Goal: Transaction & Acquisition: Purchase product/service

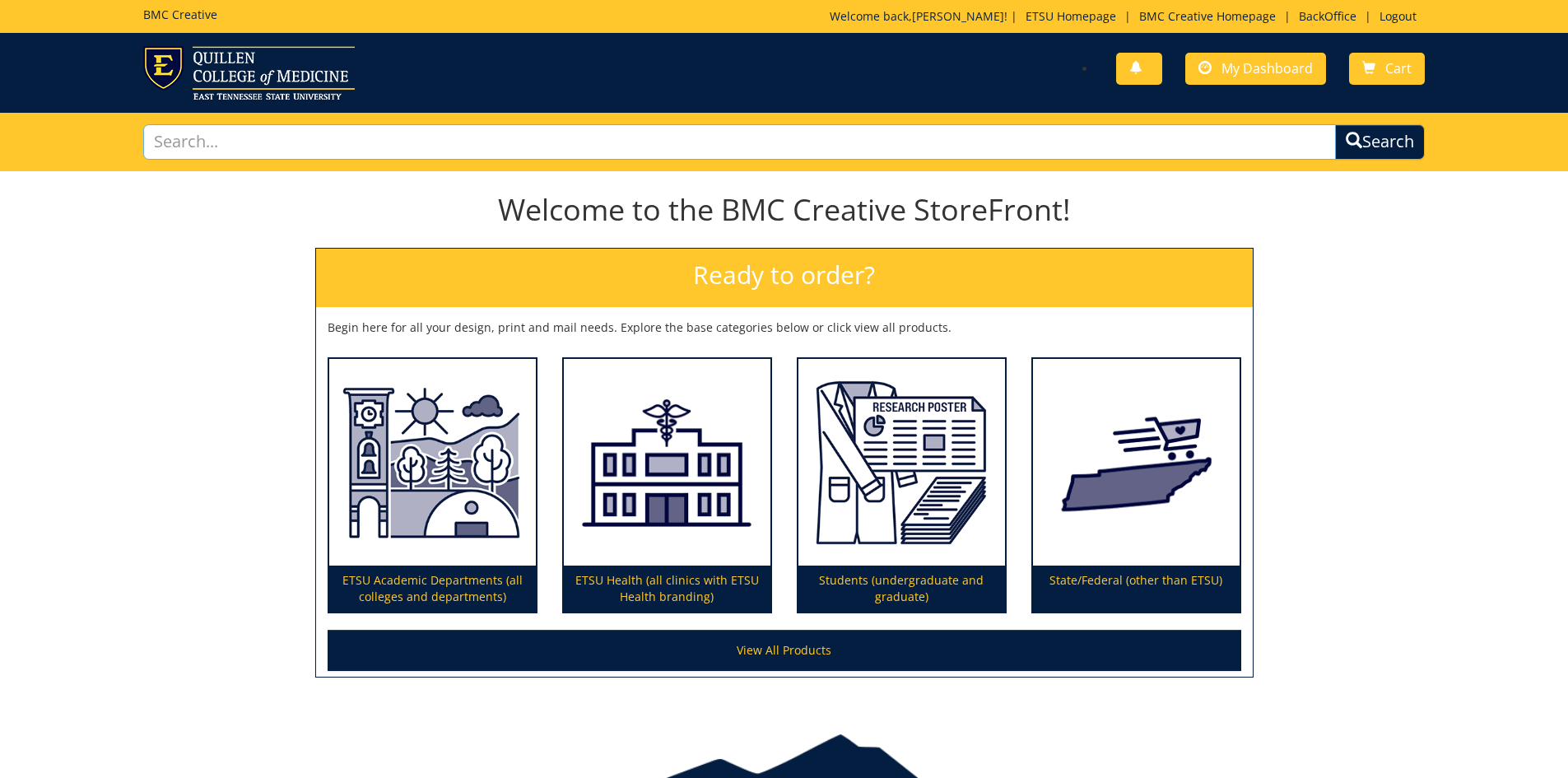
click at [197, 144] on input "text" at bounding box center [739, 142] width 1194 height 35
type input "business card"
click at [1335, 125] on button "Search" at bounding box center [1379, 142] width 89 height 35
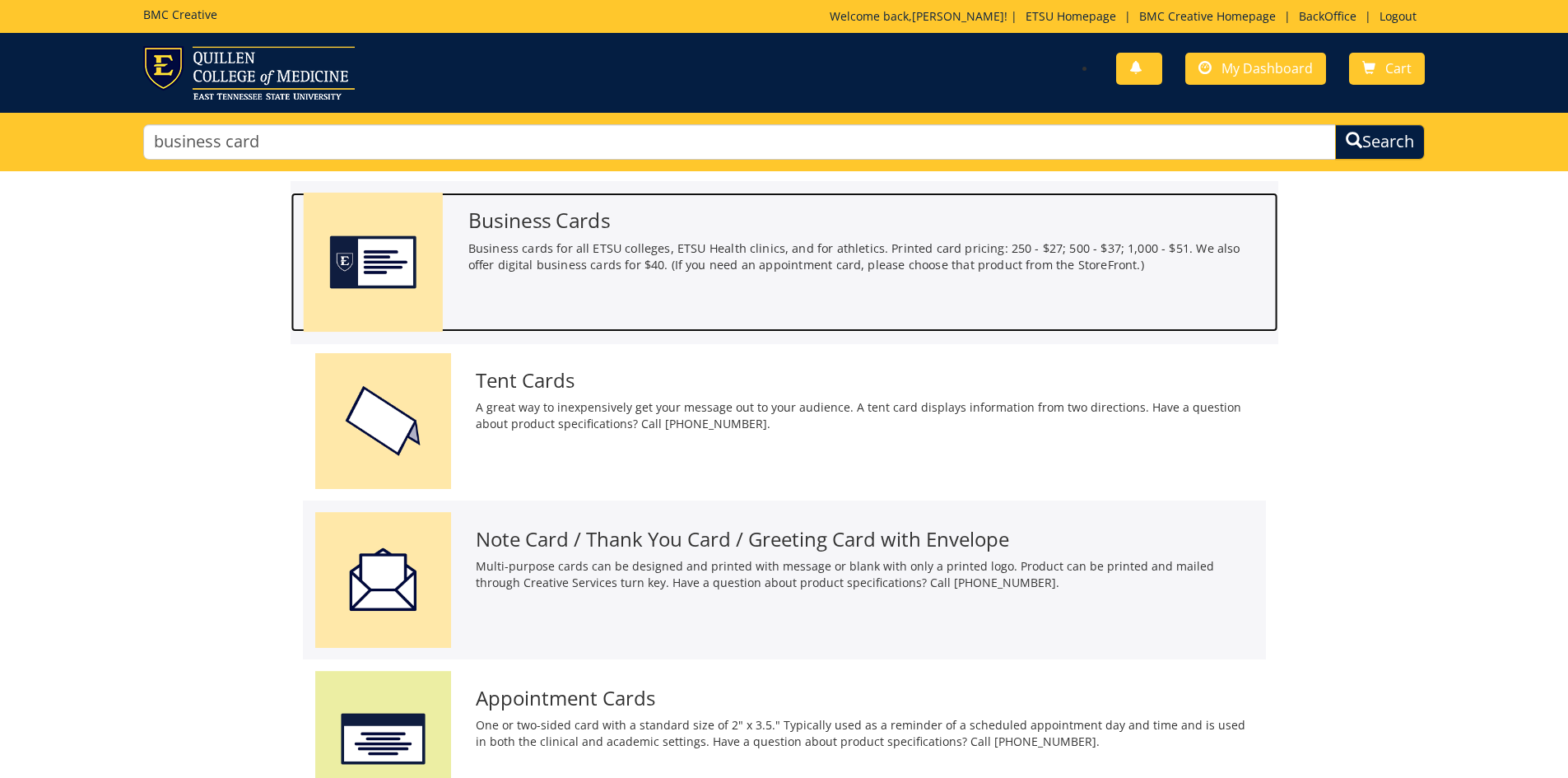
click at [577, 223] on h3 "Business Cards" at bounding box center [866, 220] width 798 height 23
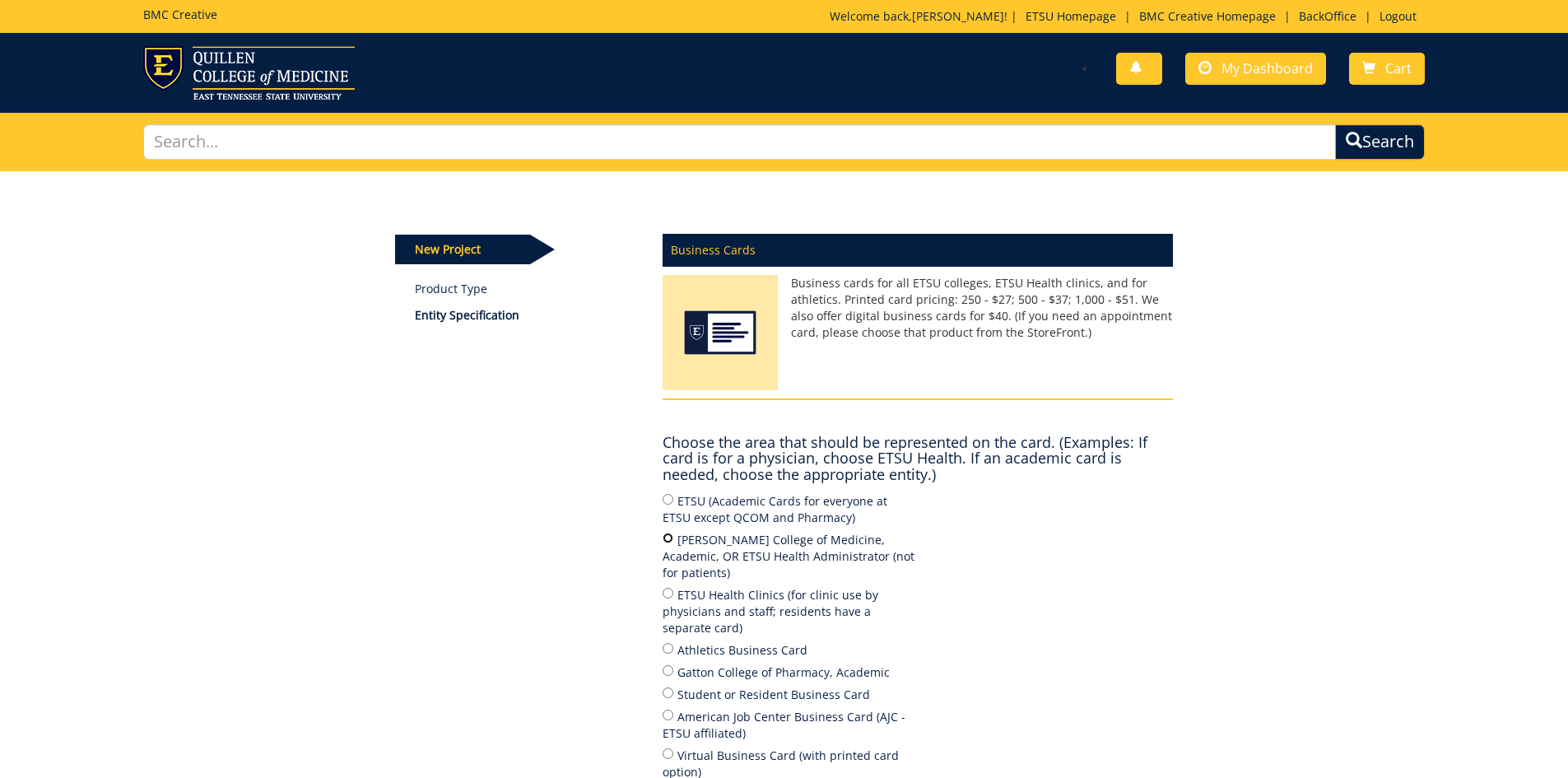
drag, startPoint x: 668, startPoint y: 539, endPoint x: 721, endPoint y: 531, distance: 53.6
click at [670, 539] on input "Quillen College of Medicine, Academic, OR ETSU Health Administrator (not for pa…" at bounding box center [668, 538] width 11 height 11
radio input "true"
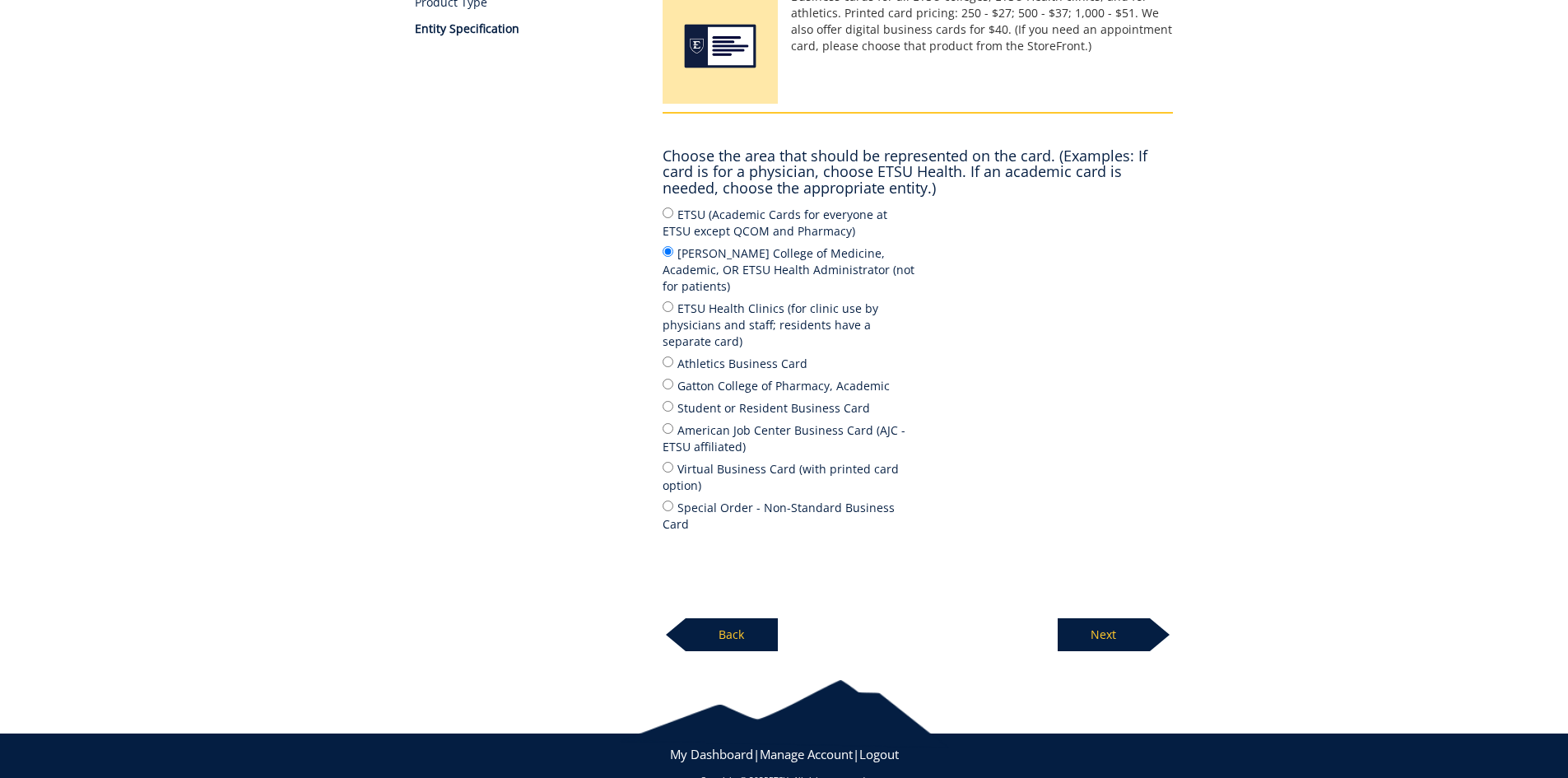
click at [1118, 618] on p "Next" at bounding box center [1104, 634] width 92 height 33
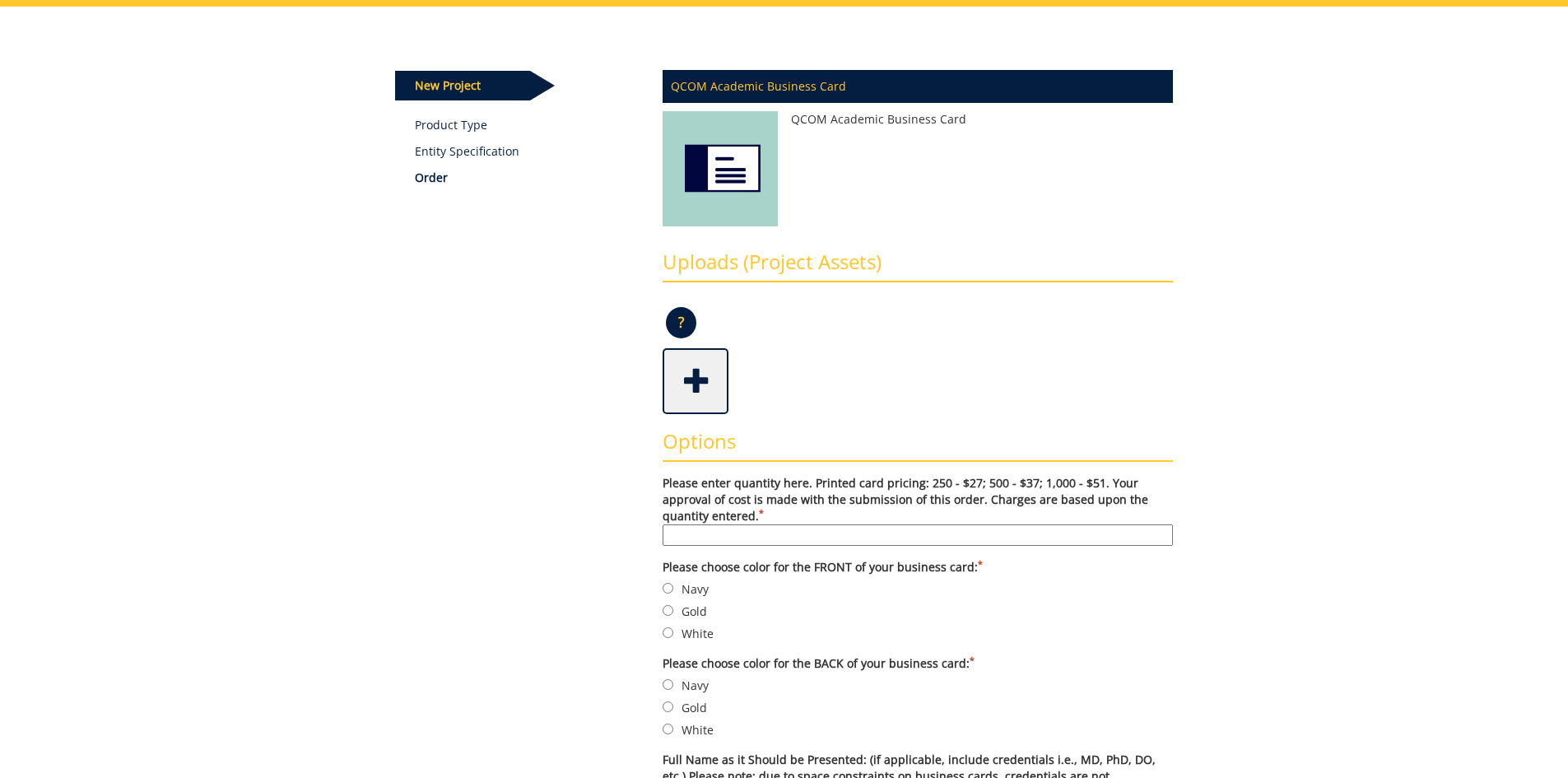
scroll to position [247, 0]
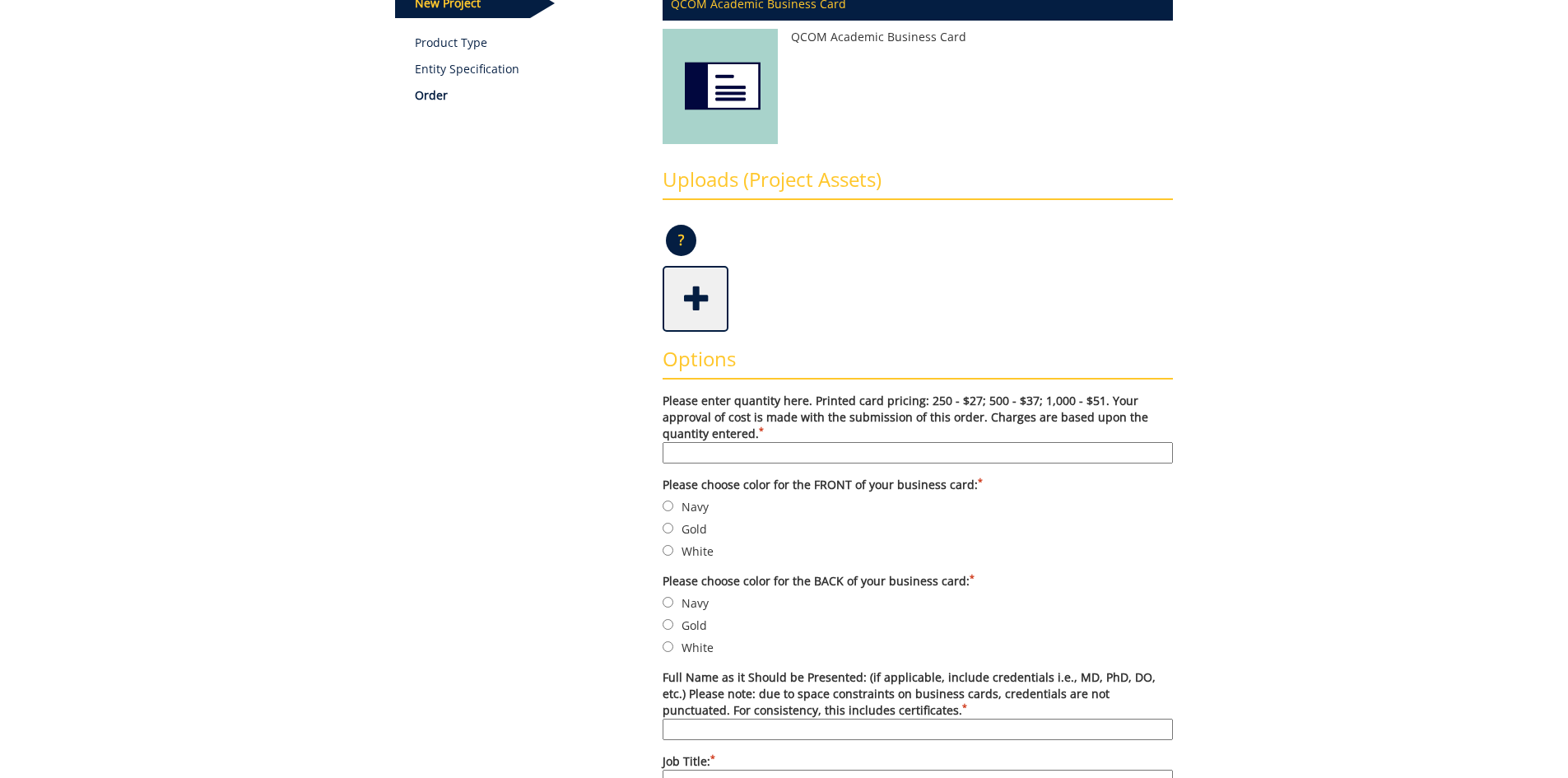
click at [751, 445] on input "Please enter quantity here. Printed card pricing: 250 - $27; 500 - $37; 1,000 -…" at bounding box center [917, 453] width 511 height 22
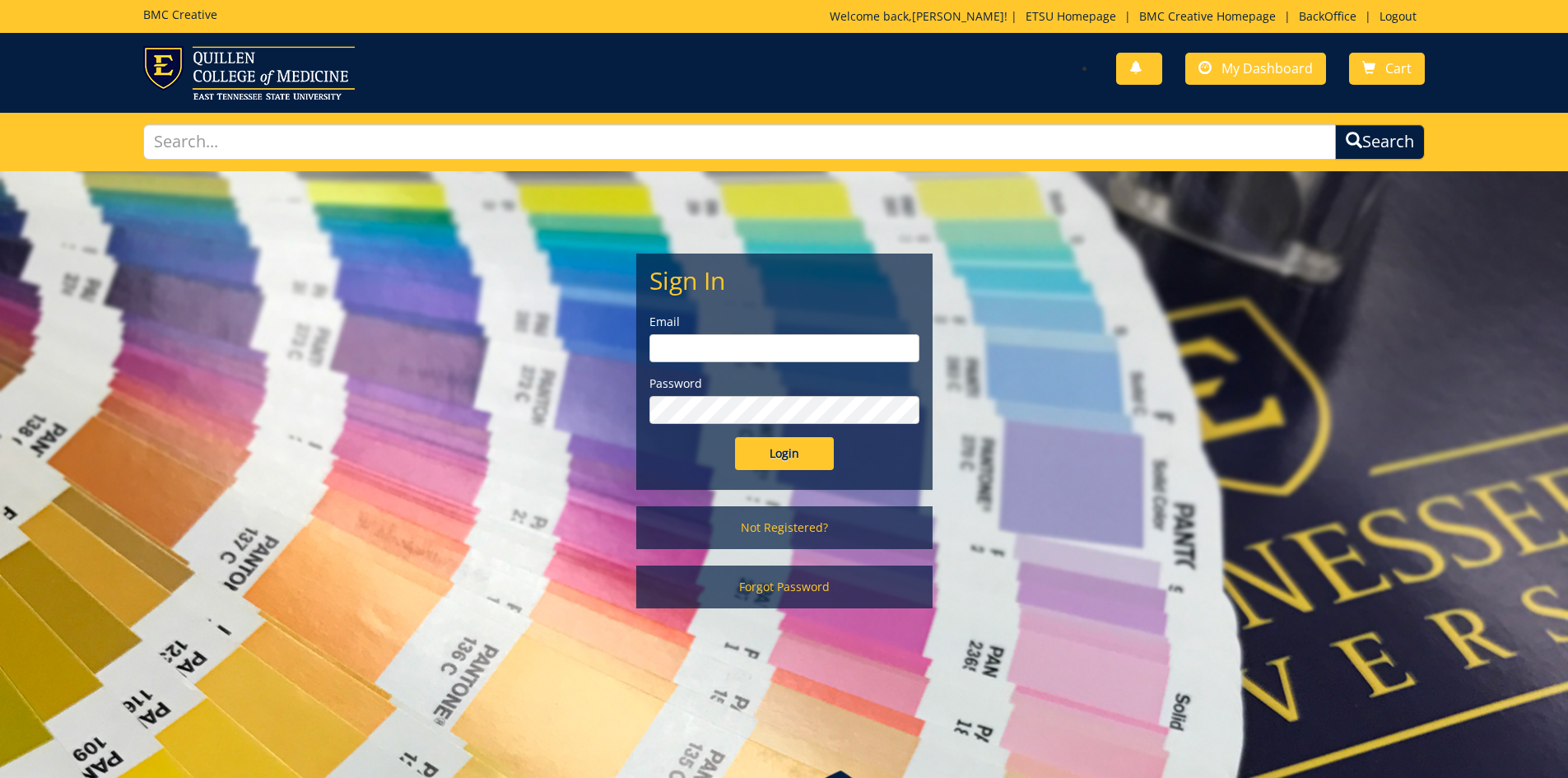
type input "lucasrf@etsu.edu"
click at [773, 456] on input "Login" at bounding box center [784, 454] width 99 height 33
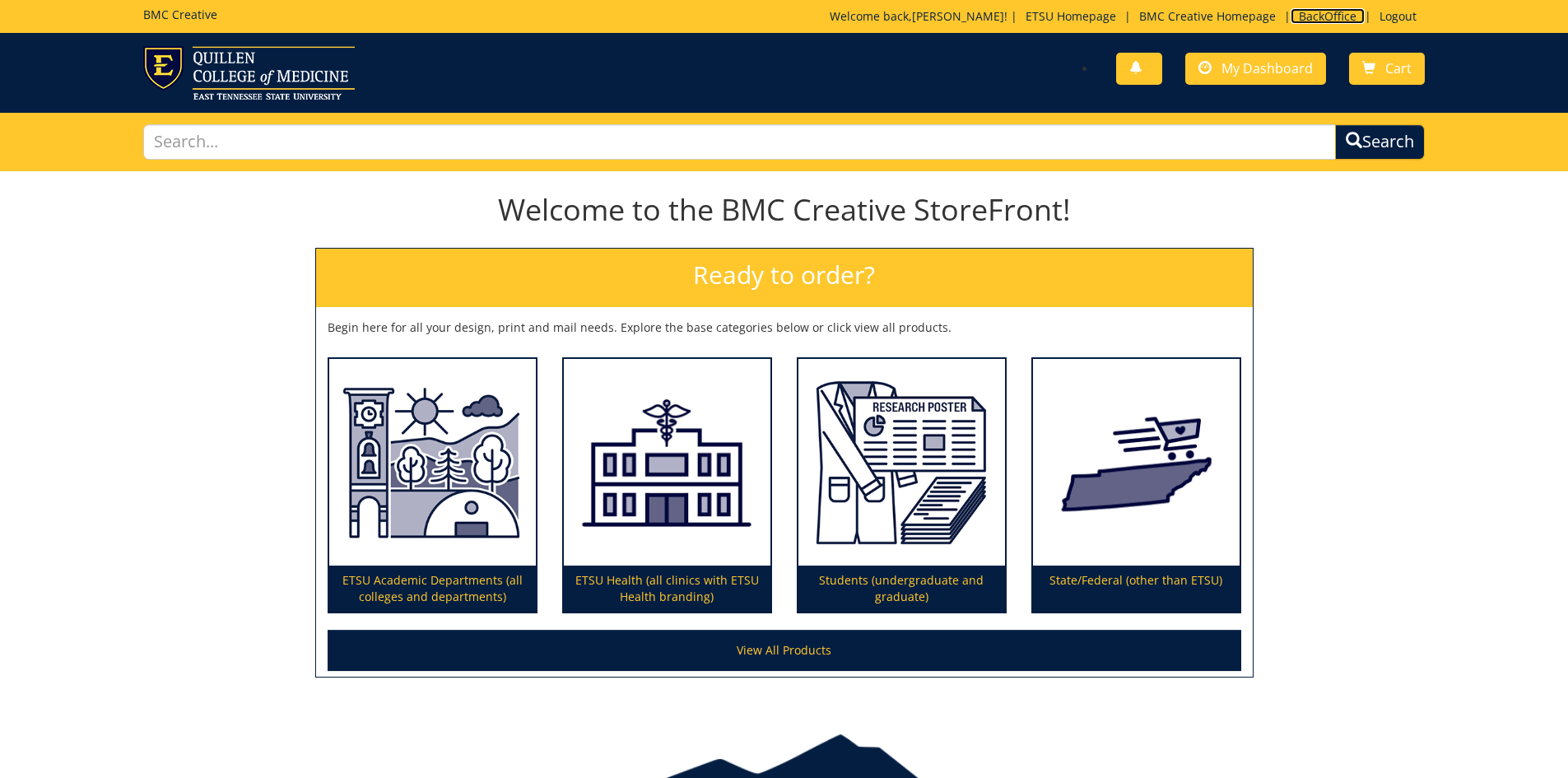
click at [1317, 15] on link "BackOffice" at bounding box center [1328, 15] width 74 height 15
